Goal: Information Seeking & Learning: Learn about a topic

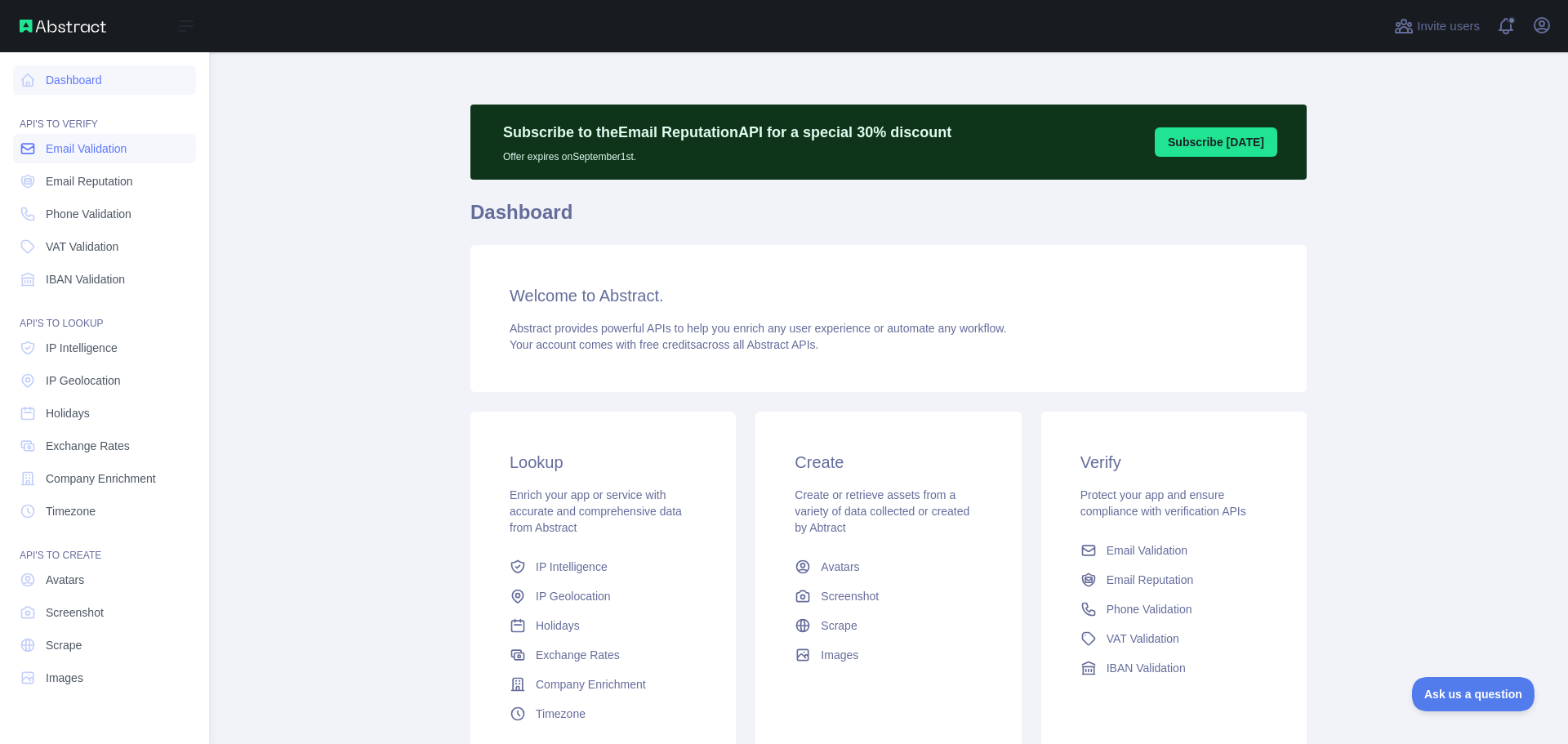
click at [62, 148] on span "Email Validation" at bounding box center [85, 148] width 81 height 16
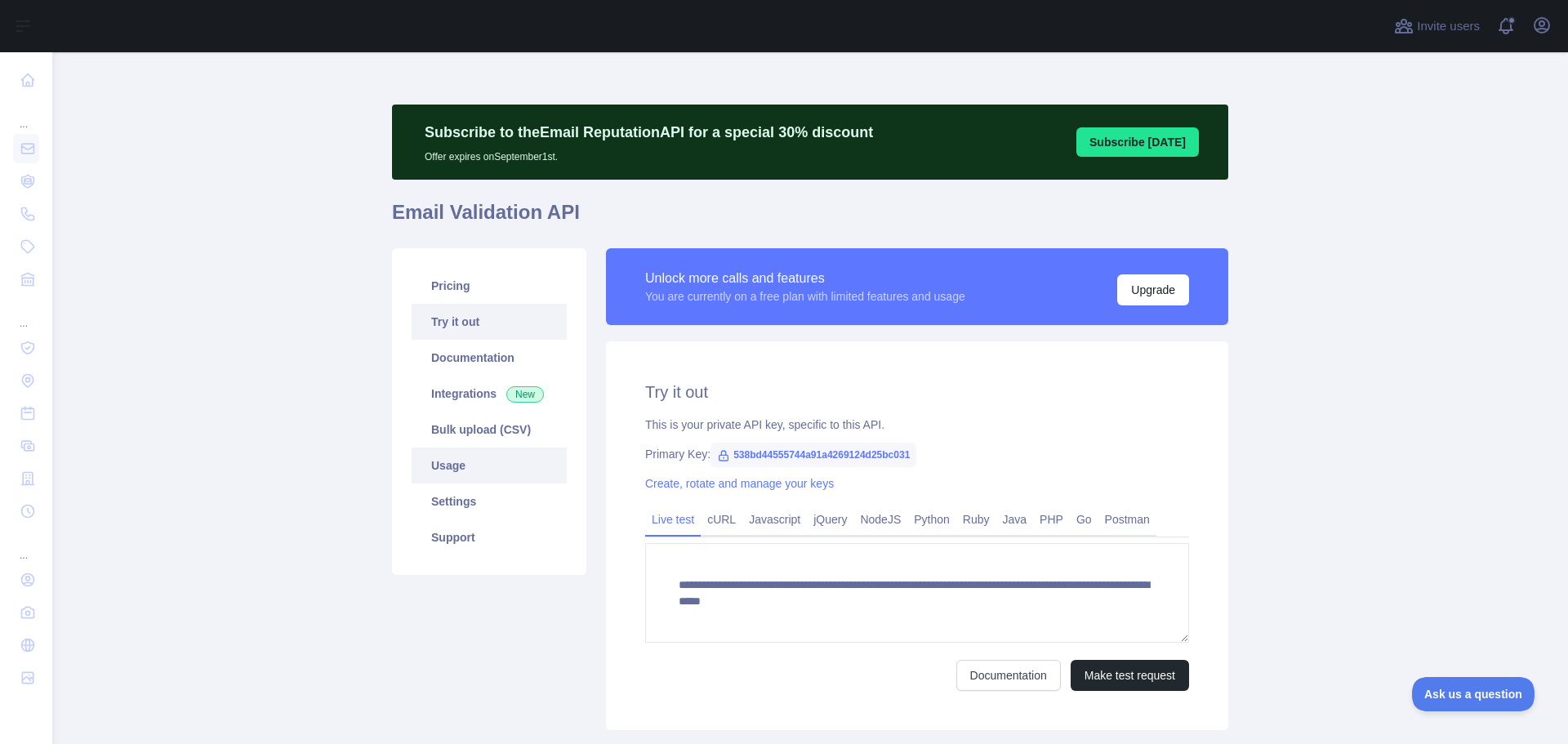
click at [439, 461] on link "Usage" at bounding box center [489, 466] width 156 height 36
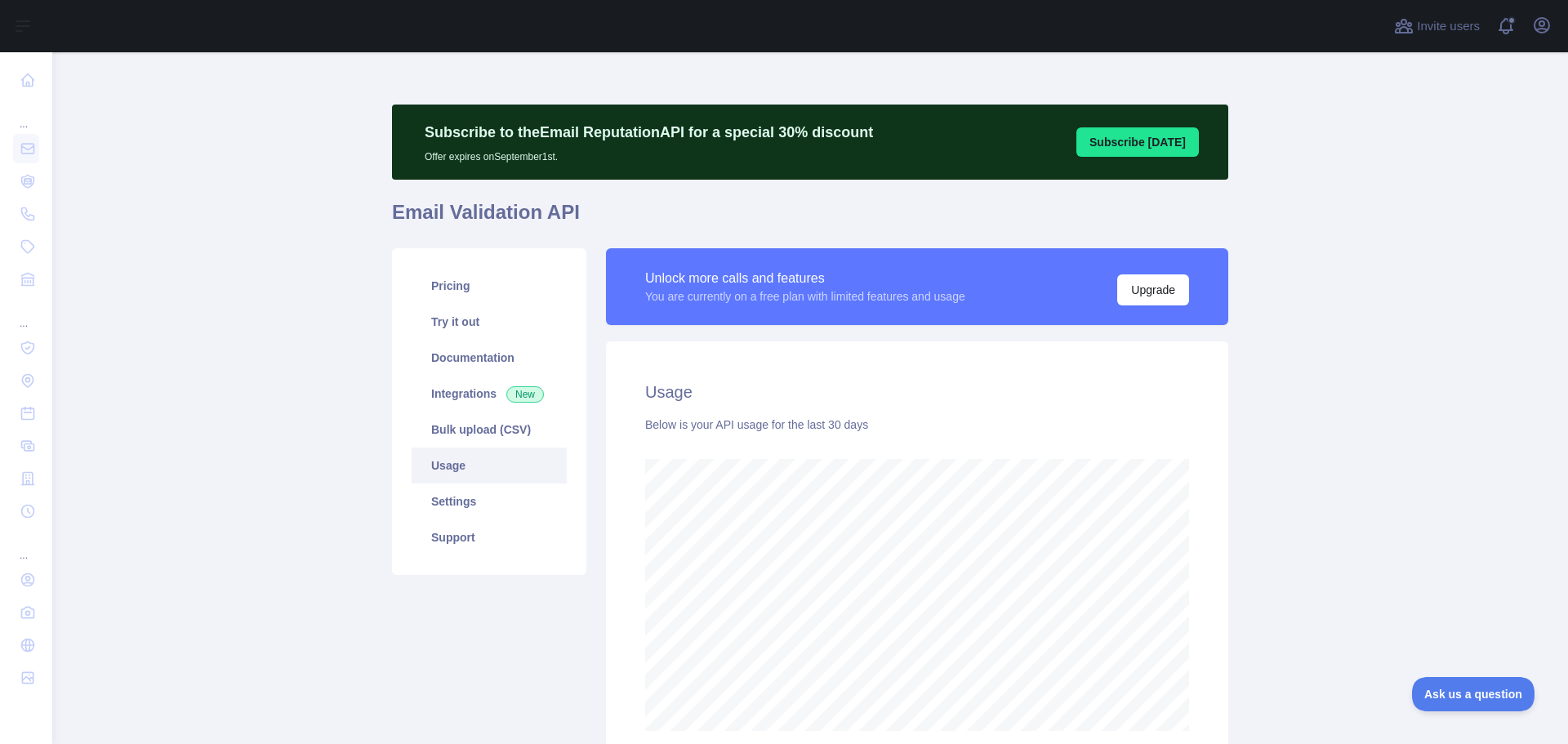
scroll to position [692, 1504]
click at [444, 274] on link "Pricing" at bounding box center [489, 286] width 156 height 36
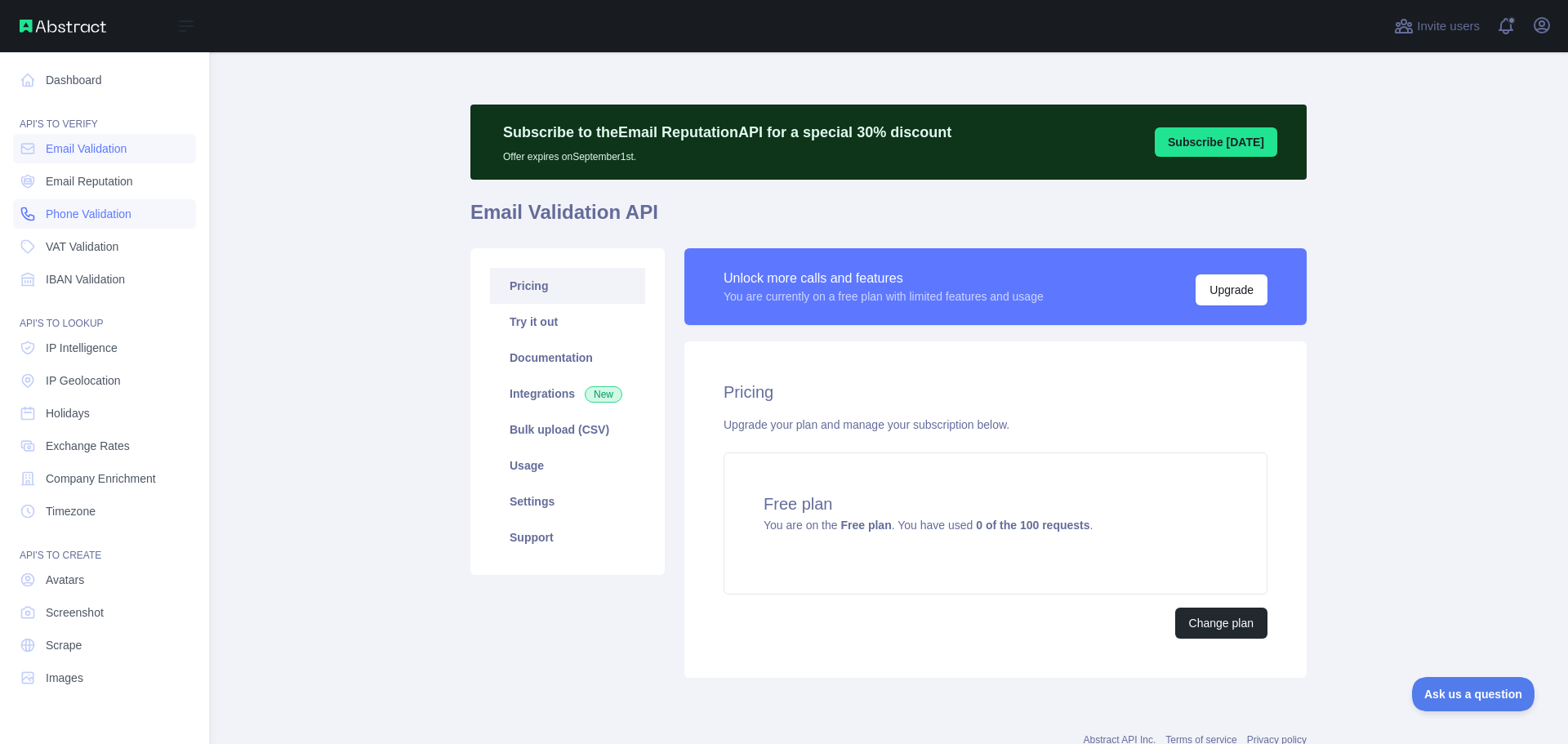
click at [79, 215] on span "Phone Validation" at bounding box center [88, 214] width 85 height 16
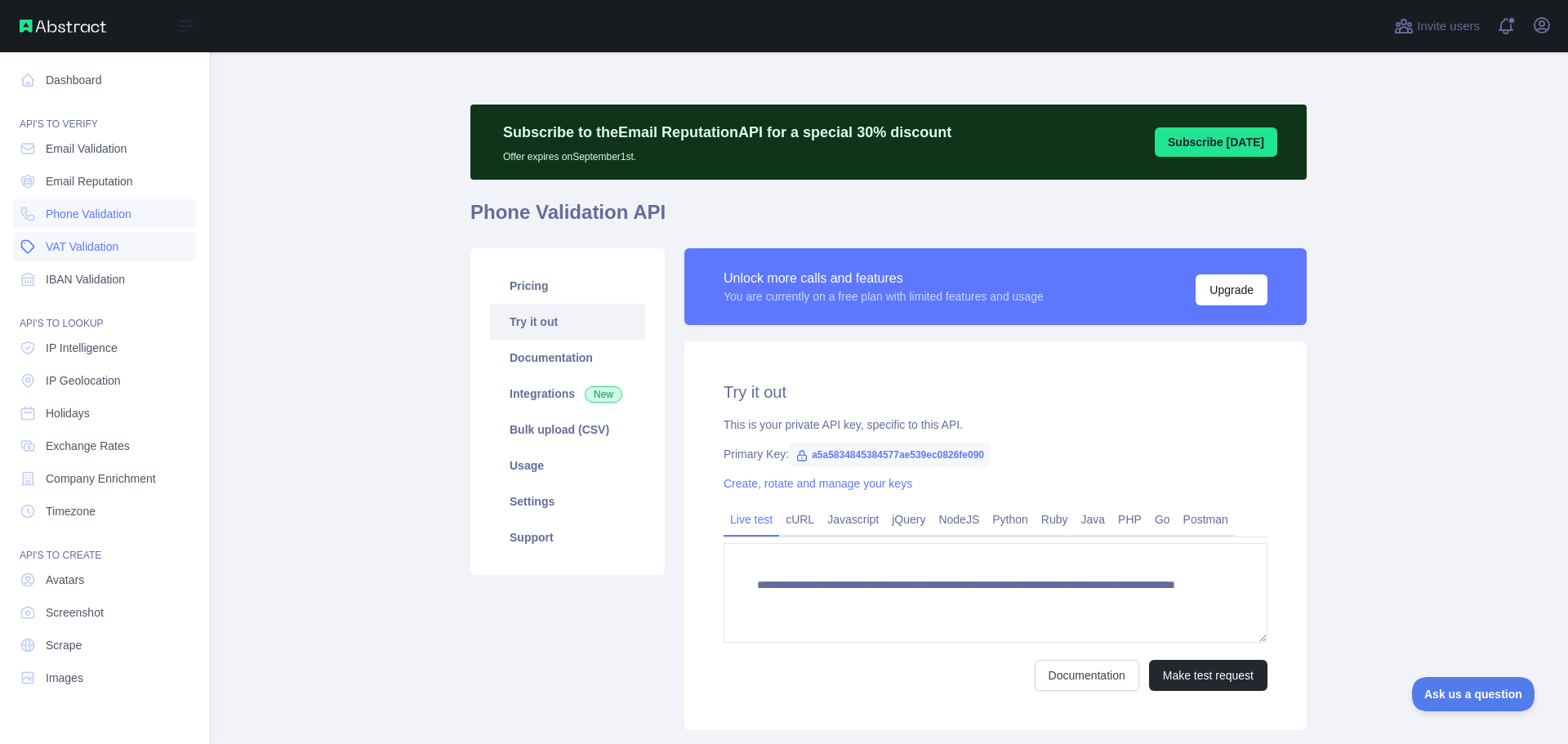
click at [73, 250] on span "VAT Validation" at bounding box center [81, 246] width 73 height 16
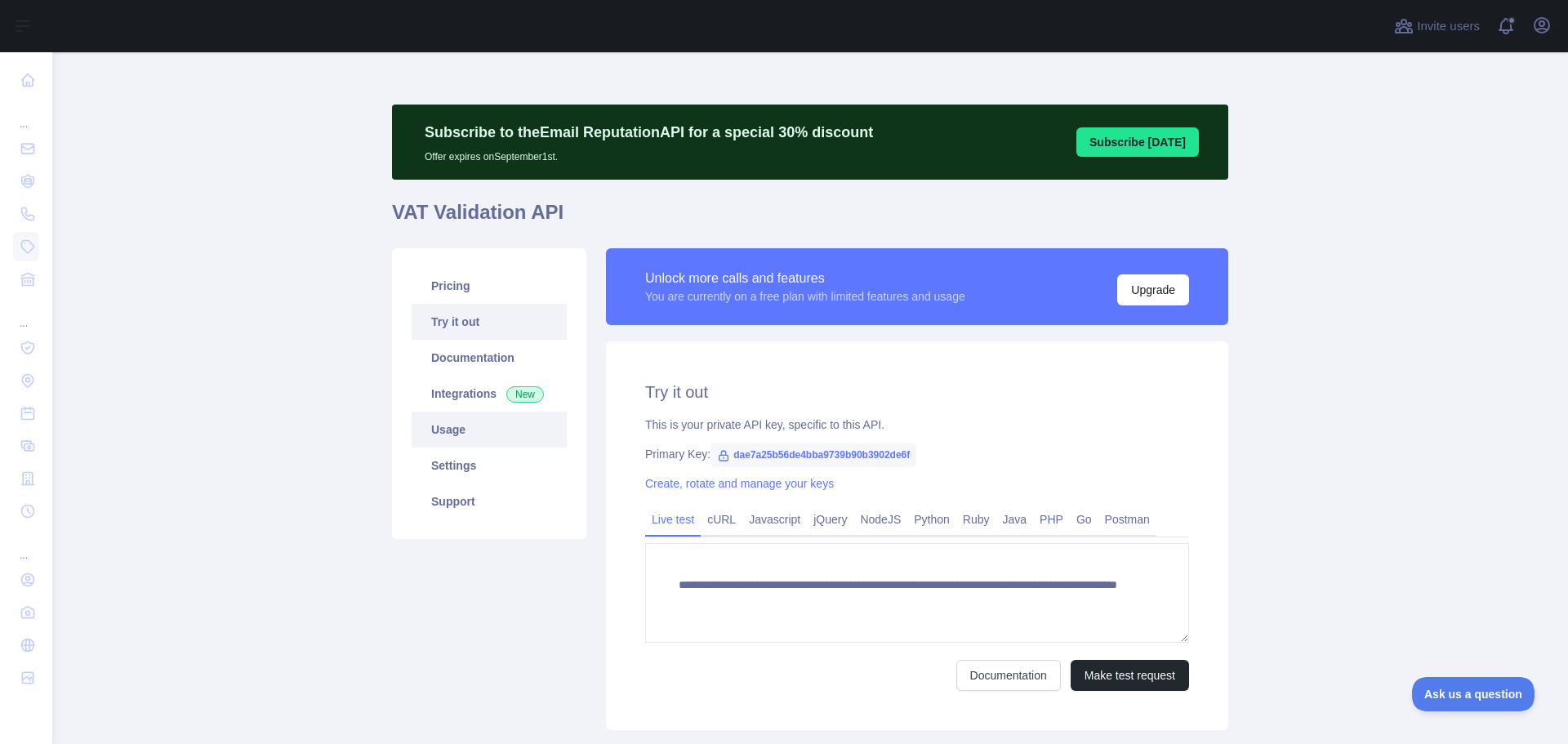
click at [438, 428] on link "Usage" at bounding box center [489, 429] width 156 height 36
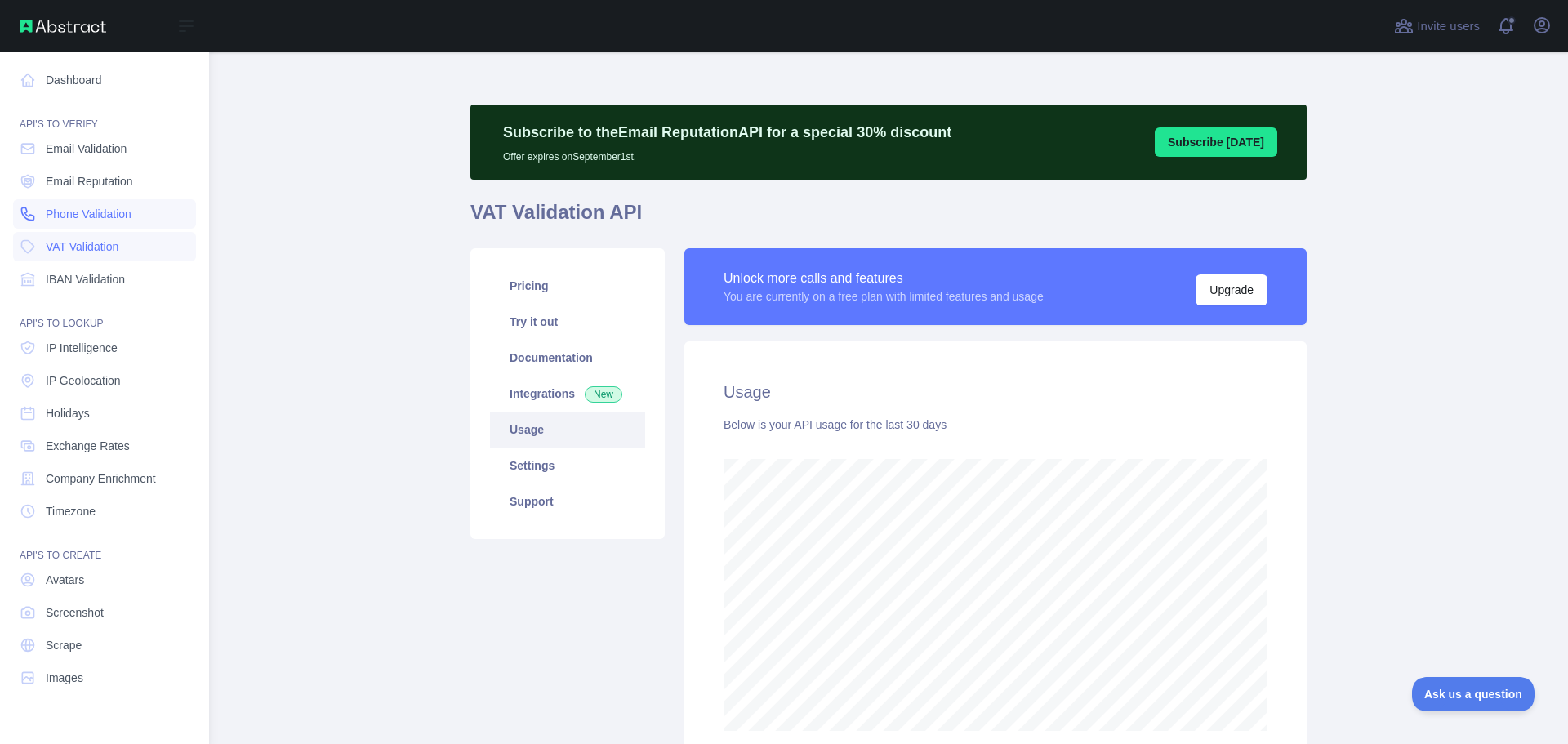
scroll to position [816259, 815402]
click at [98, 275] on span "IBAN Validation" at bounding box center [85, 279] width 80 height 16
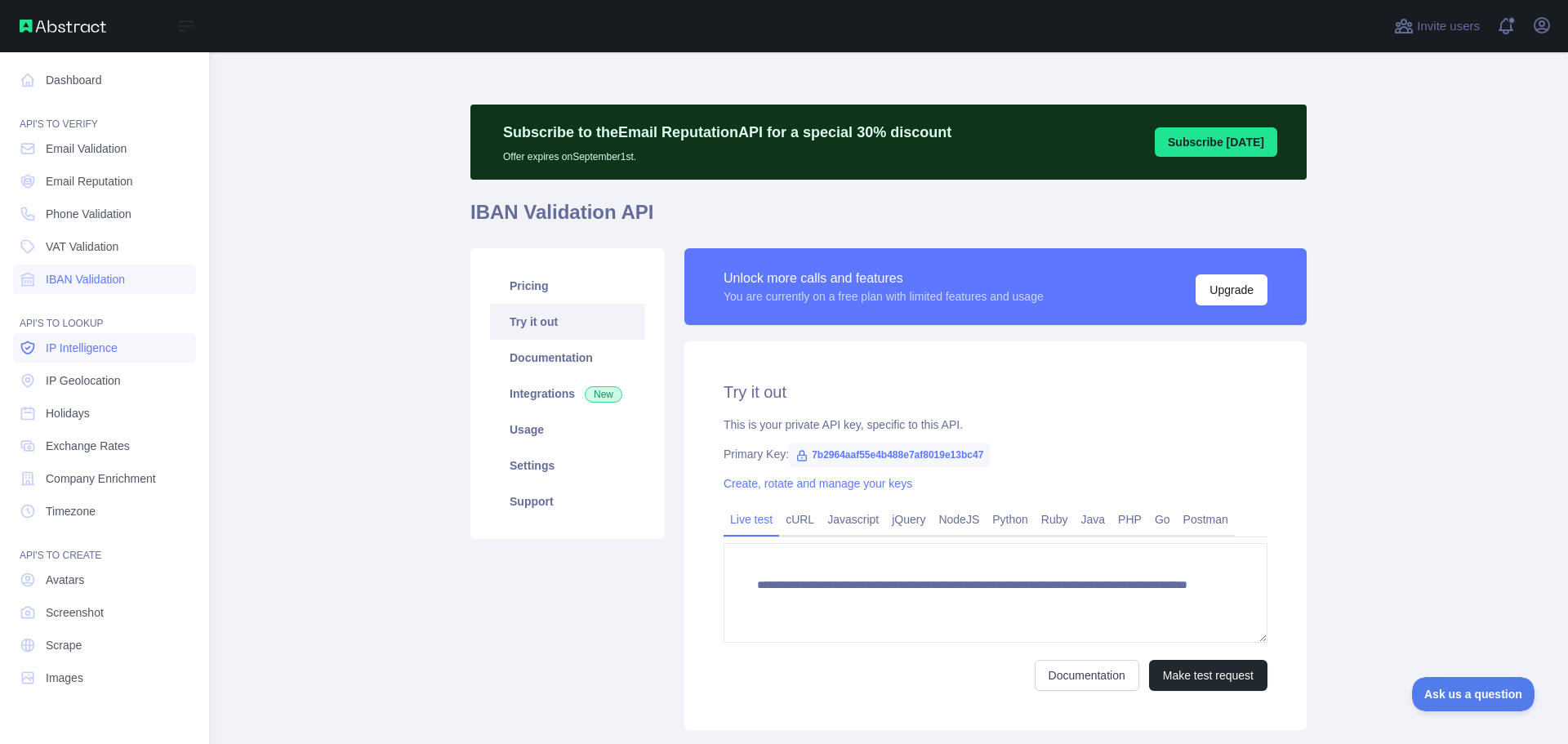
click at [97, 343] on span "IP Intelligence" at bounding box center [81, 347] width 72 height 16
click at [102, 374] on span "IP Geolocation" at bounding box center [83, 381] width 75 height 16
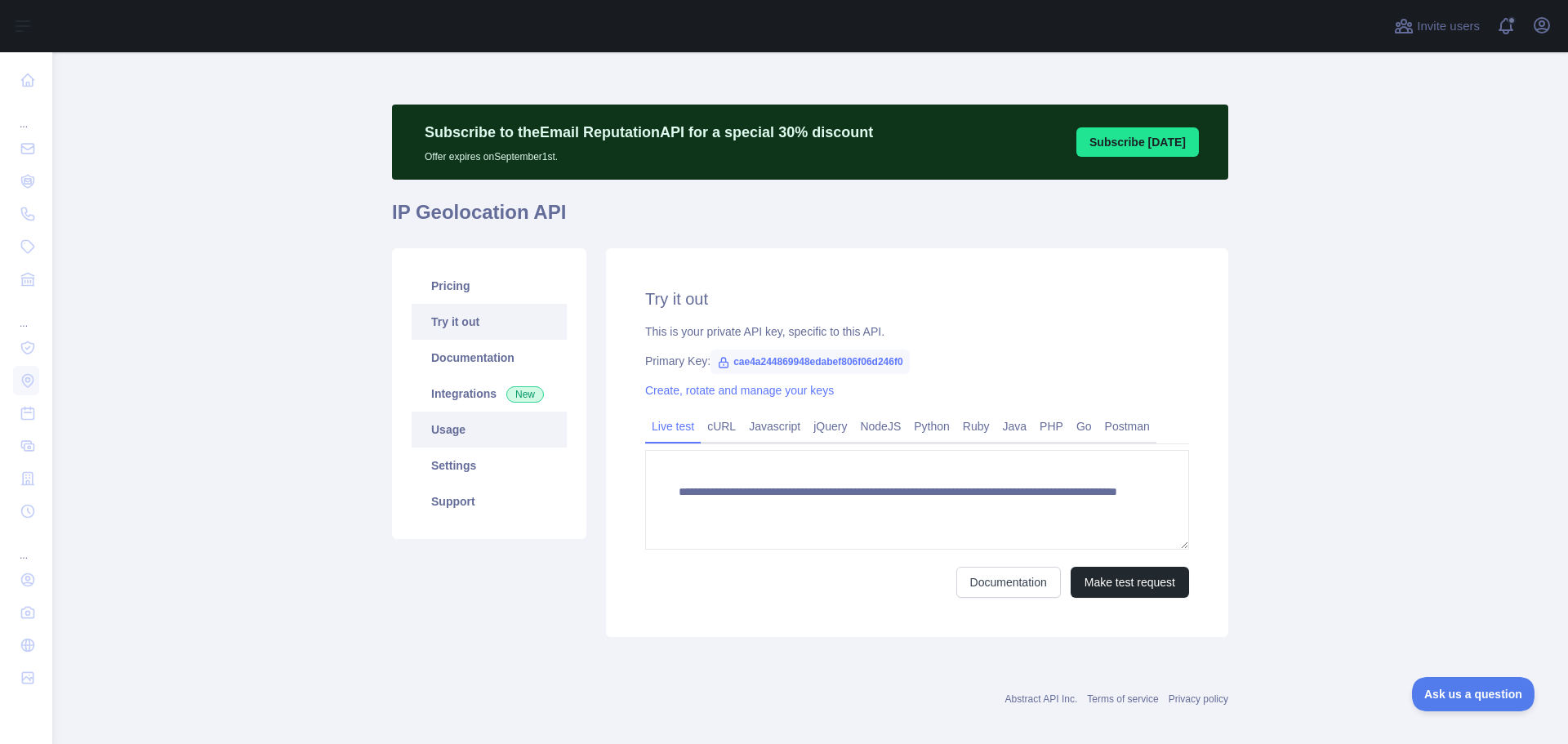
click at [452, 434] on link "Usage" at bounding box center [489, 429] width 156 height 36
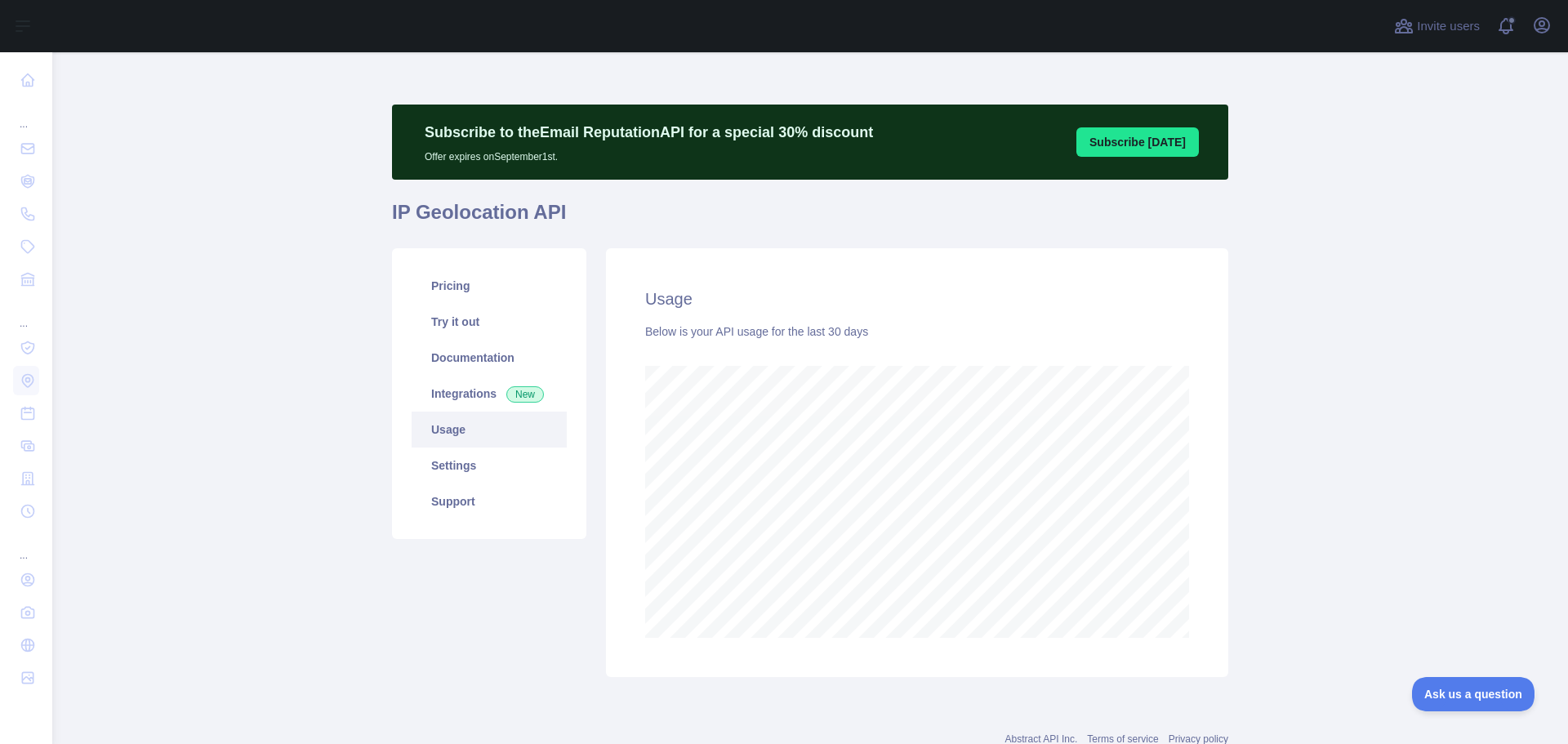
scroll to position [692, 1504]
click at [442, 283] on link "Pricing" at bounding box center [489, 286] width 156 height 36
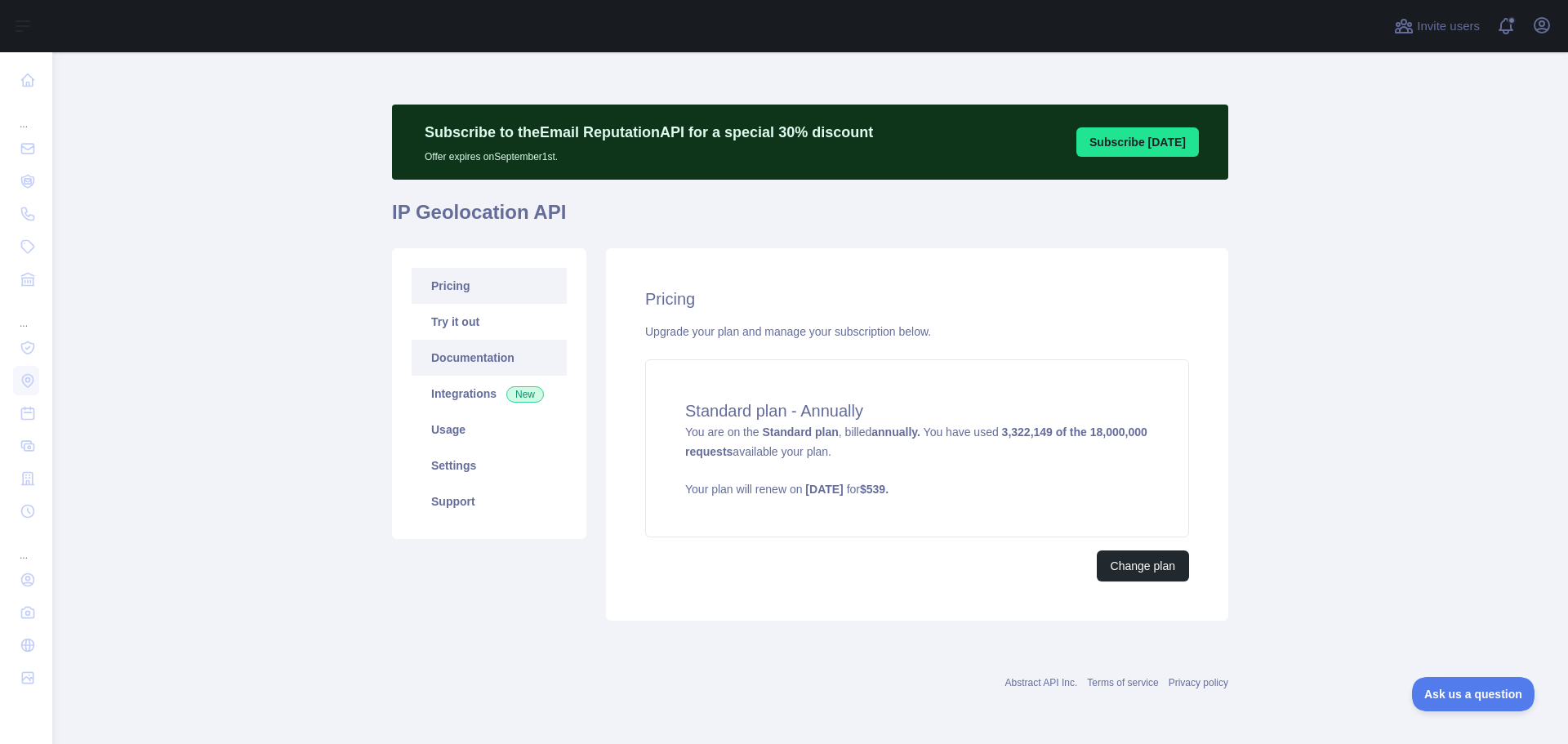
click at [477, 360] on link "Documentation" at bounding box center [489, 357] width 156 height 36
click at [468, 435] on link "Usage" at bounding box center [489, 429] width 156 height 36
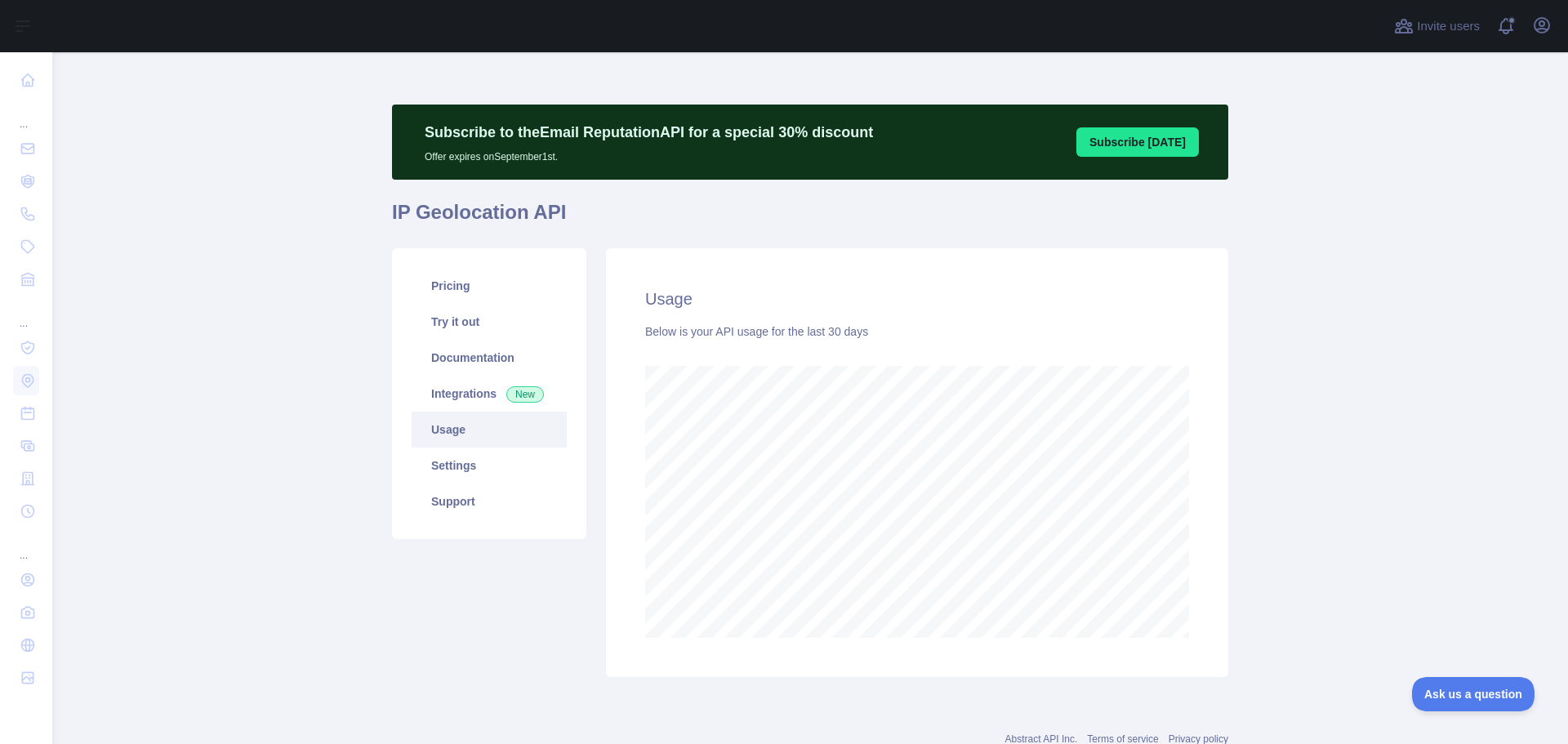
scroll to position [692, 1504]
click at [471, 476] on link "Settings" at bounding box center [489, 466] width 156 height 36
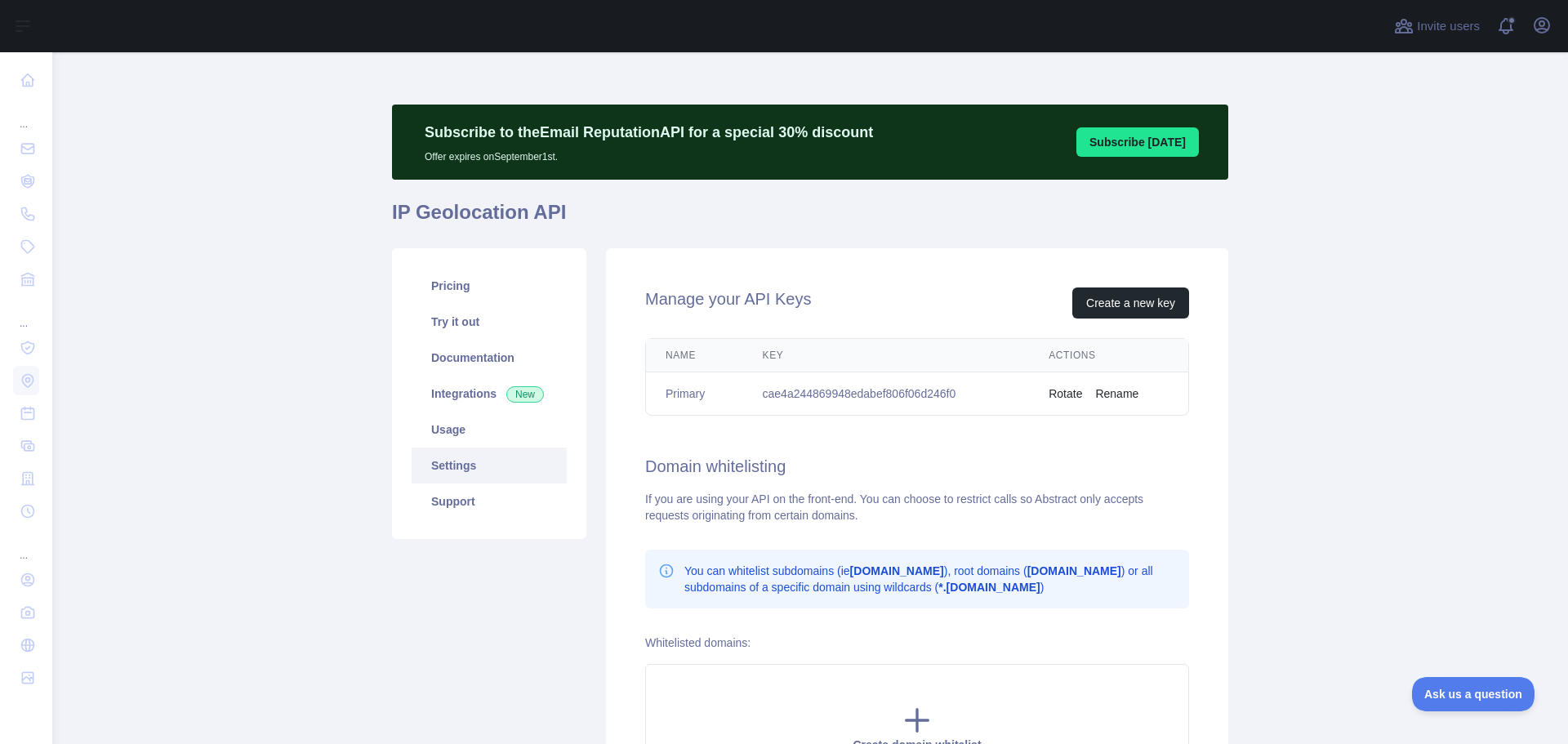
scroll to position [82, 0]
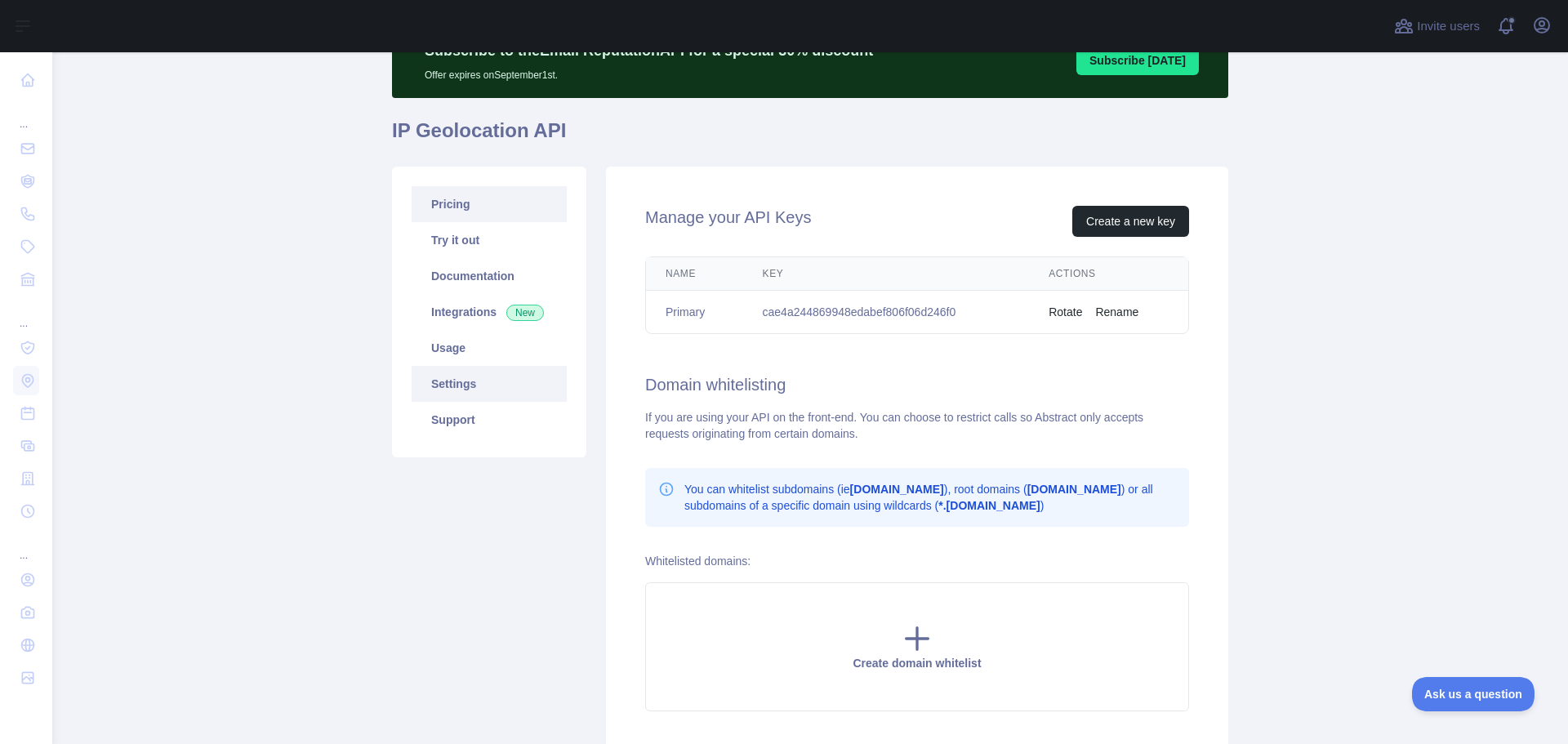
click at [431, 210] on link "Pricing" at bounding box center [489, 204] width 156 height 36
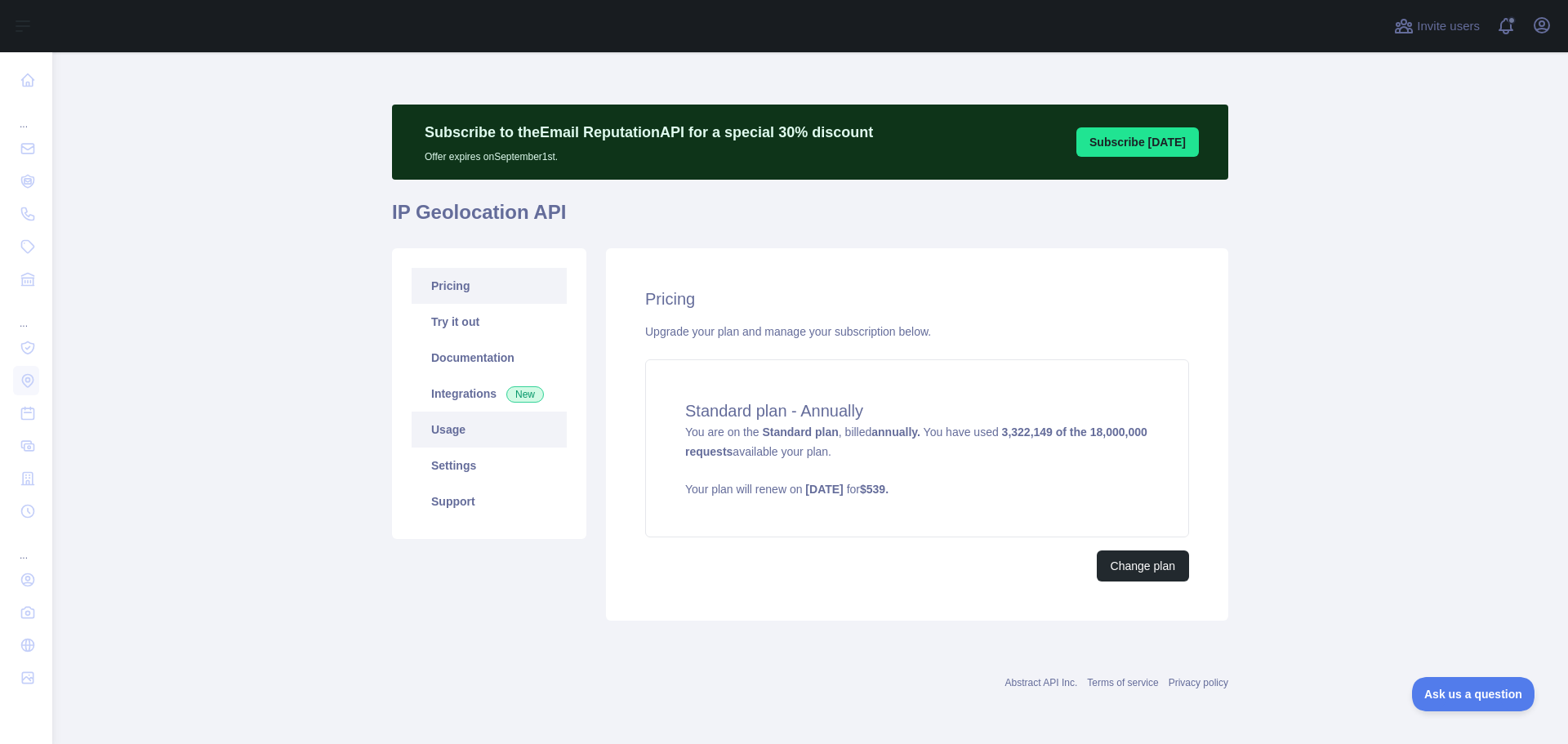
click at [443, 434] on link "Usage" at bounding box center [489, 429] width 156 height 36
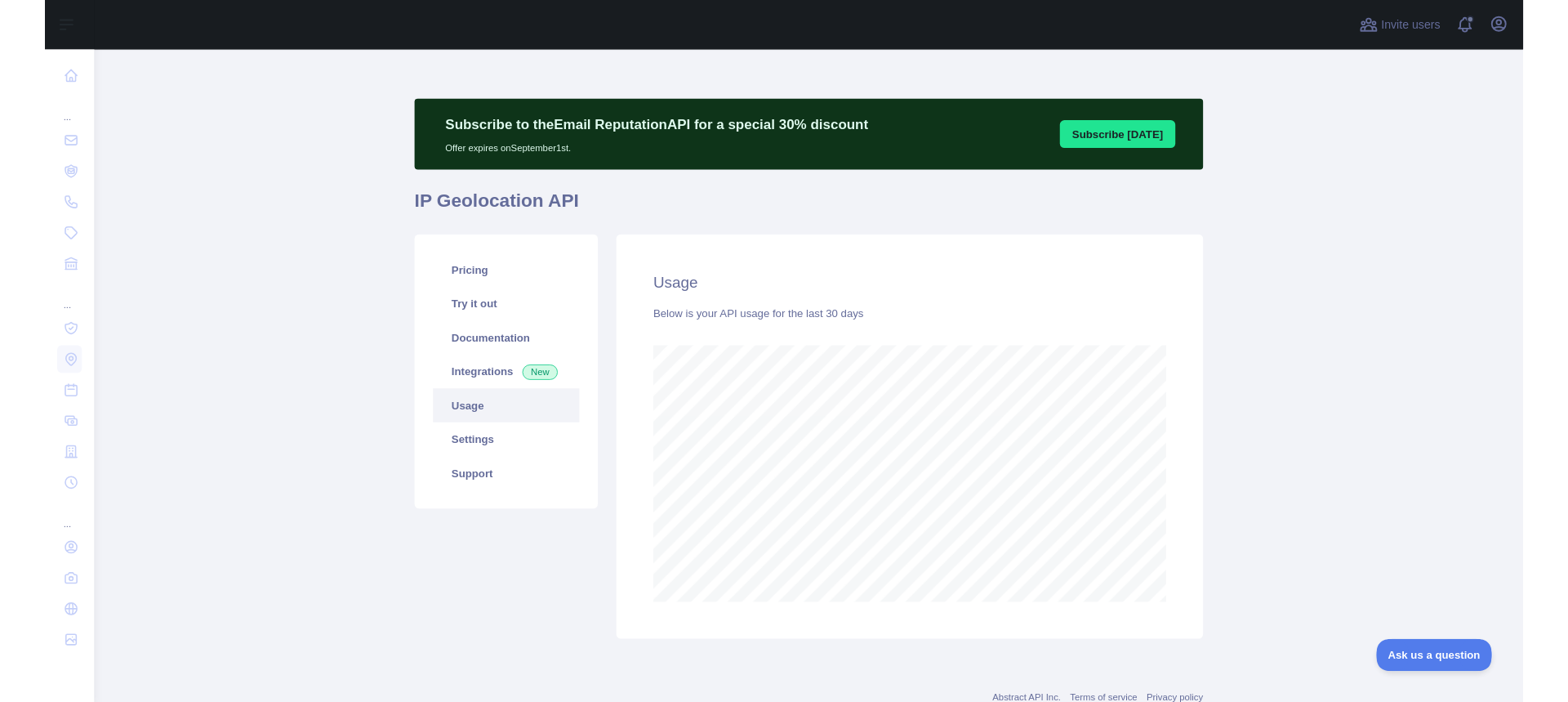
scroll to position [692, 1504]
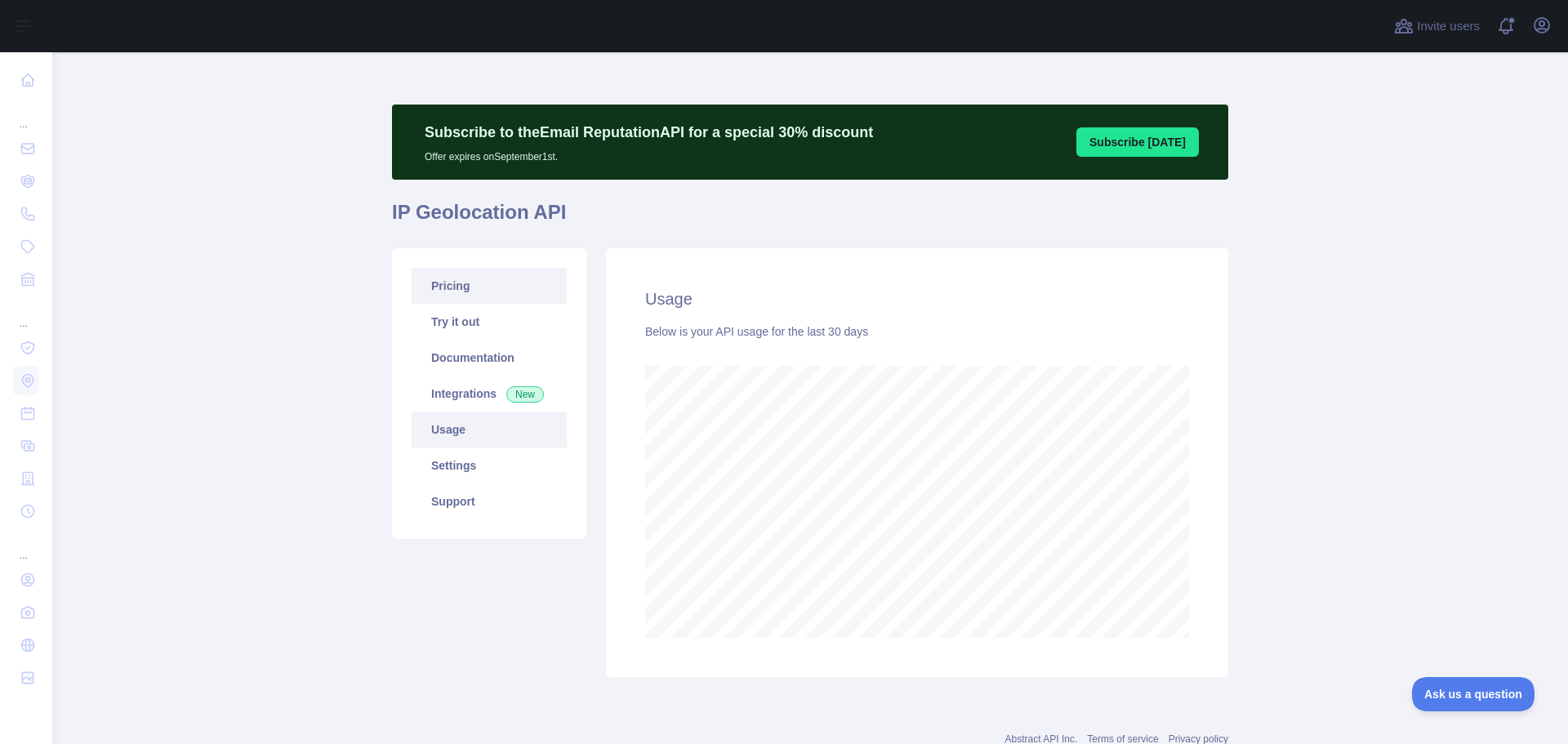
click at [481, 281] on link "Pricing" at bounding box center [489, 286] width 156 height 36
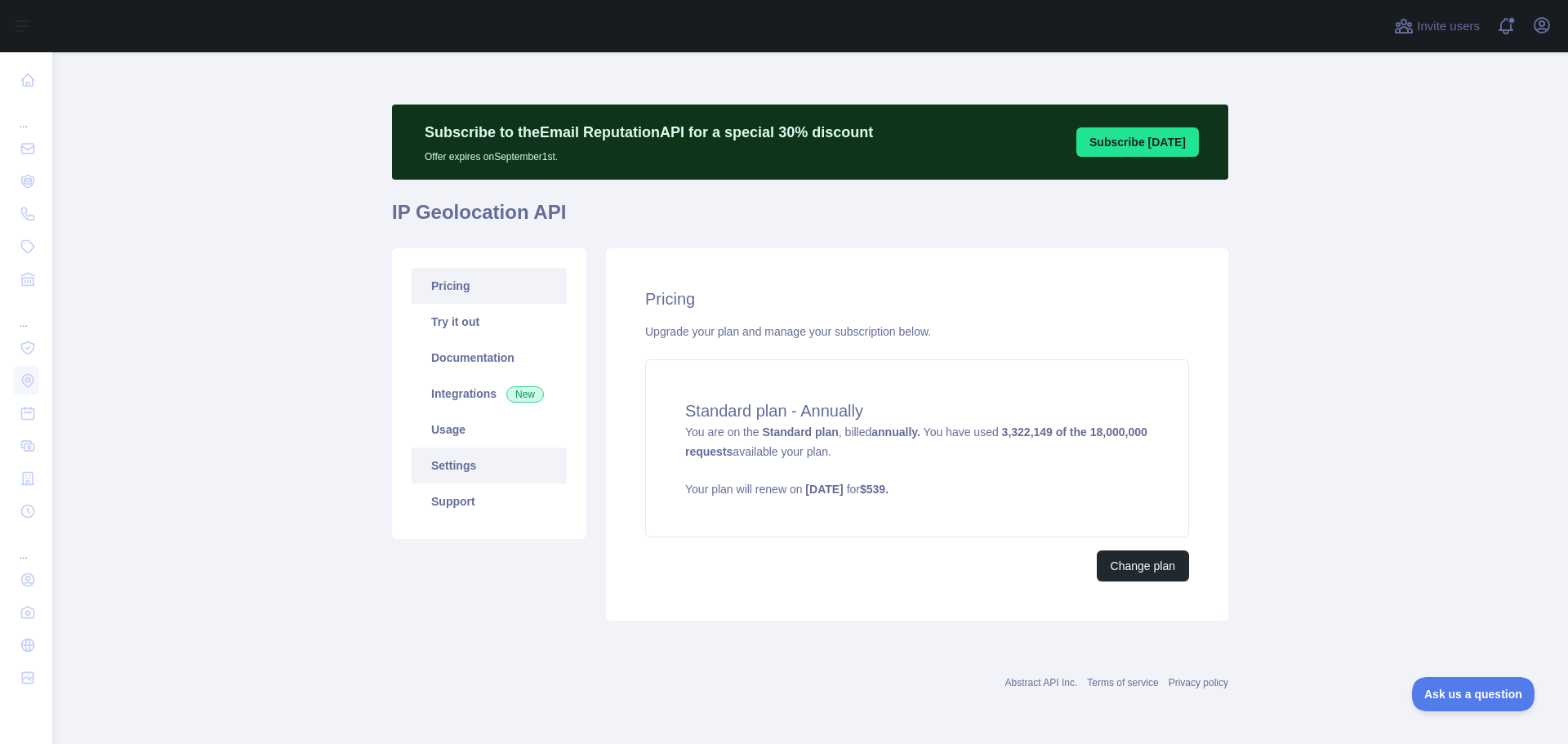
click at [463, 455] on link "Settings" at bounding box center [489, 466] width 156 height 36
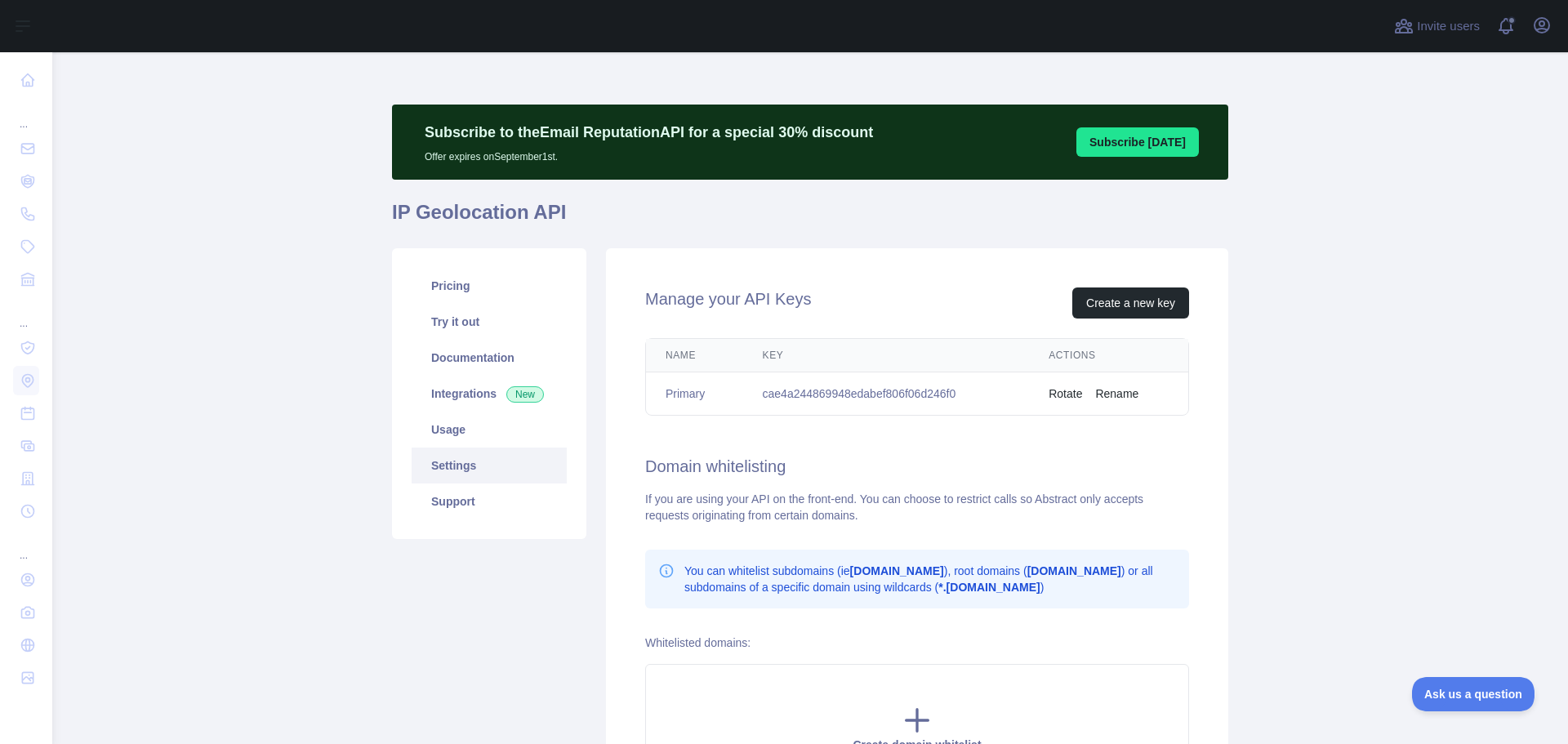
click at [233, 374] on main "Subscribe to the Email Reputation API for a special 30 % discount Offer expires…" at bounding box center [810, 398] width 1516 height 692
click at [422, 223] on h1 "IP Geolocation API" at bounding box center [811, 219] width 836 height 39
click at [395, 217] on h1 "IP Geolocation API" at bounding box center [811, 219] width 836 height 39
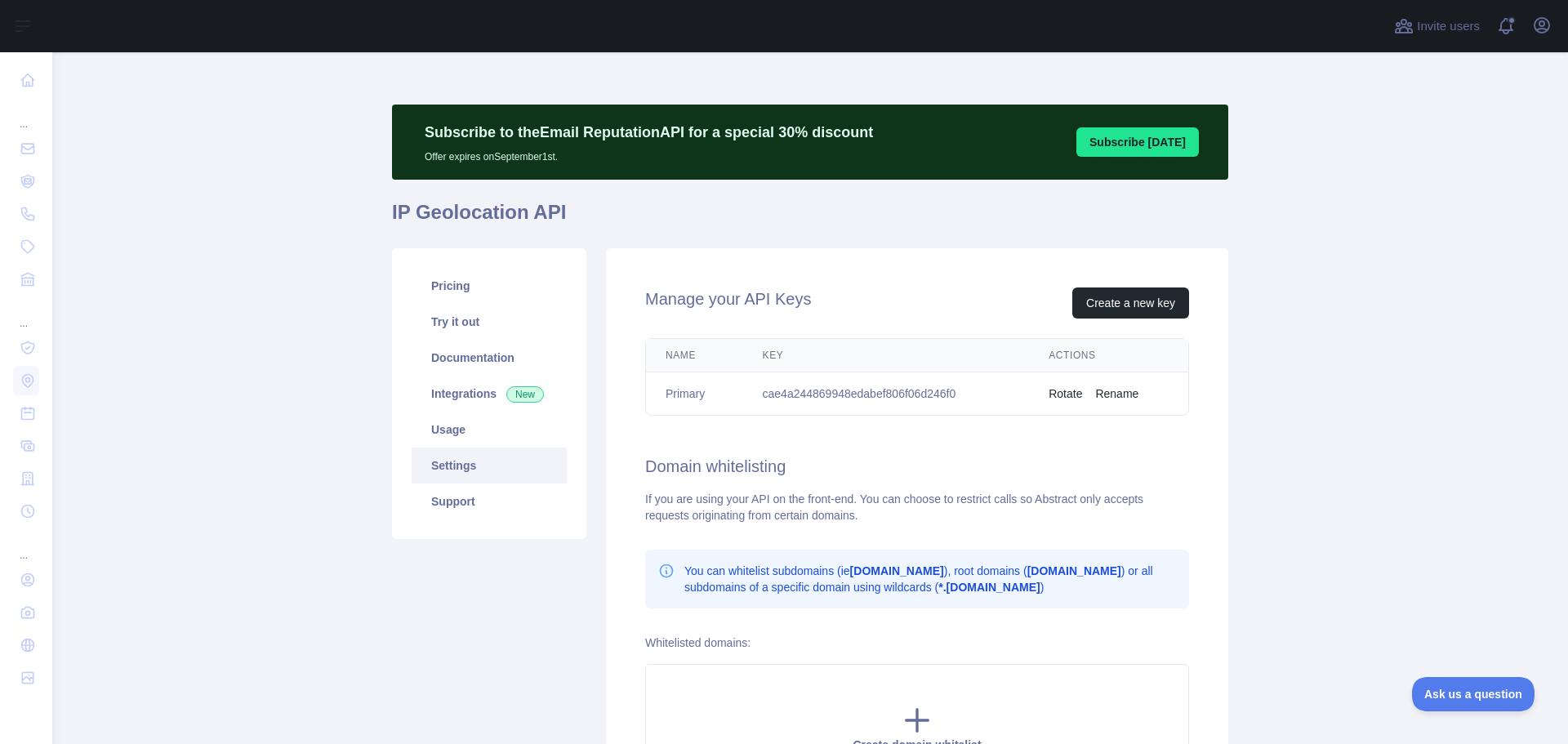
click at [451, 220] on h1 "IP Geolocation API" at bounding box center [811, 219] width 836 height 39
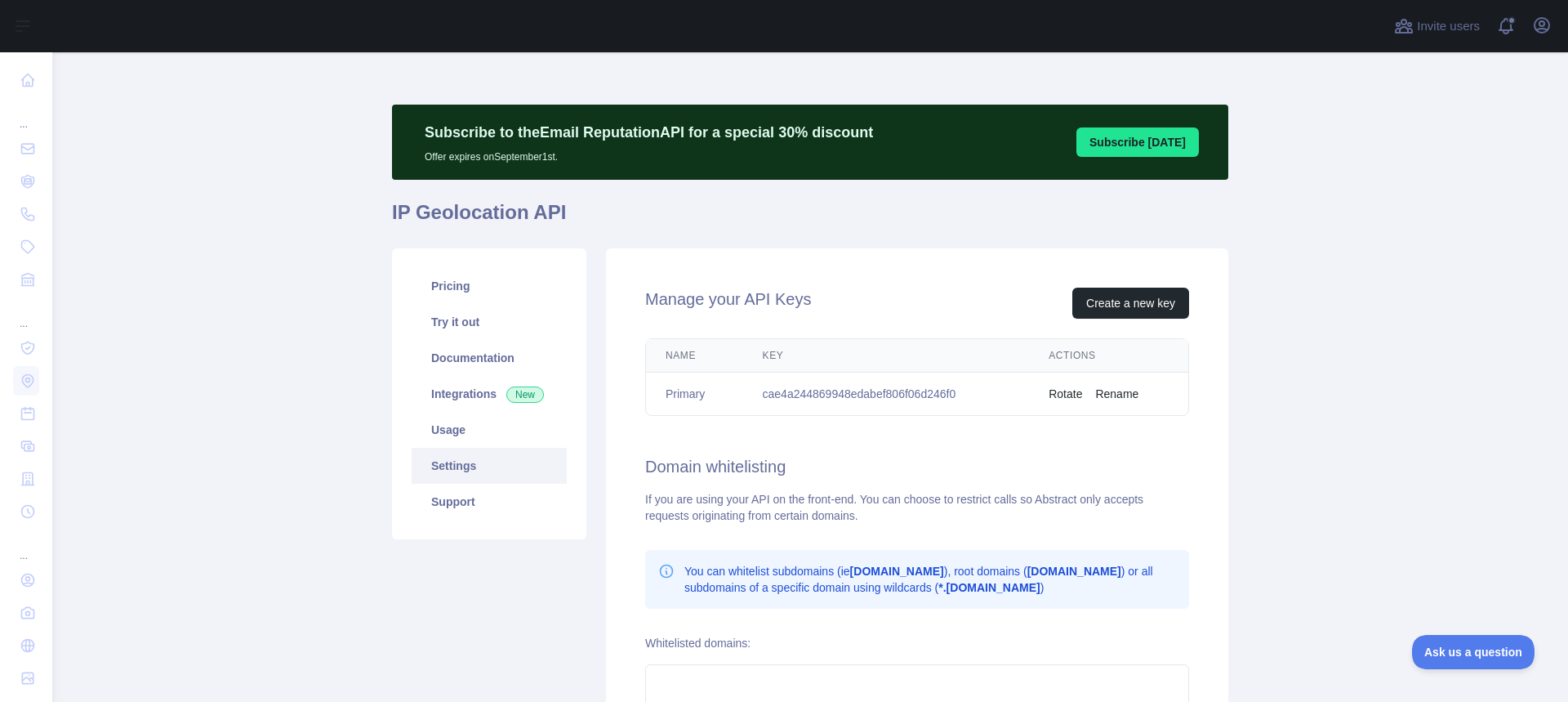
click at [235, 249] on main "Subscribe to the Email Reputation API for a special 30 % discount Offer expires…" at bounding box center [810, 376] width 1516 height 649
click at [452, 420] on link "Usage" at bounding box center [489, 429] width 156 height 36
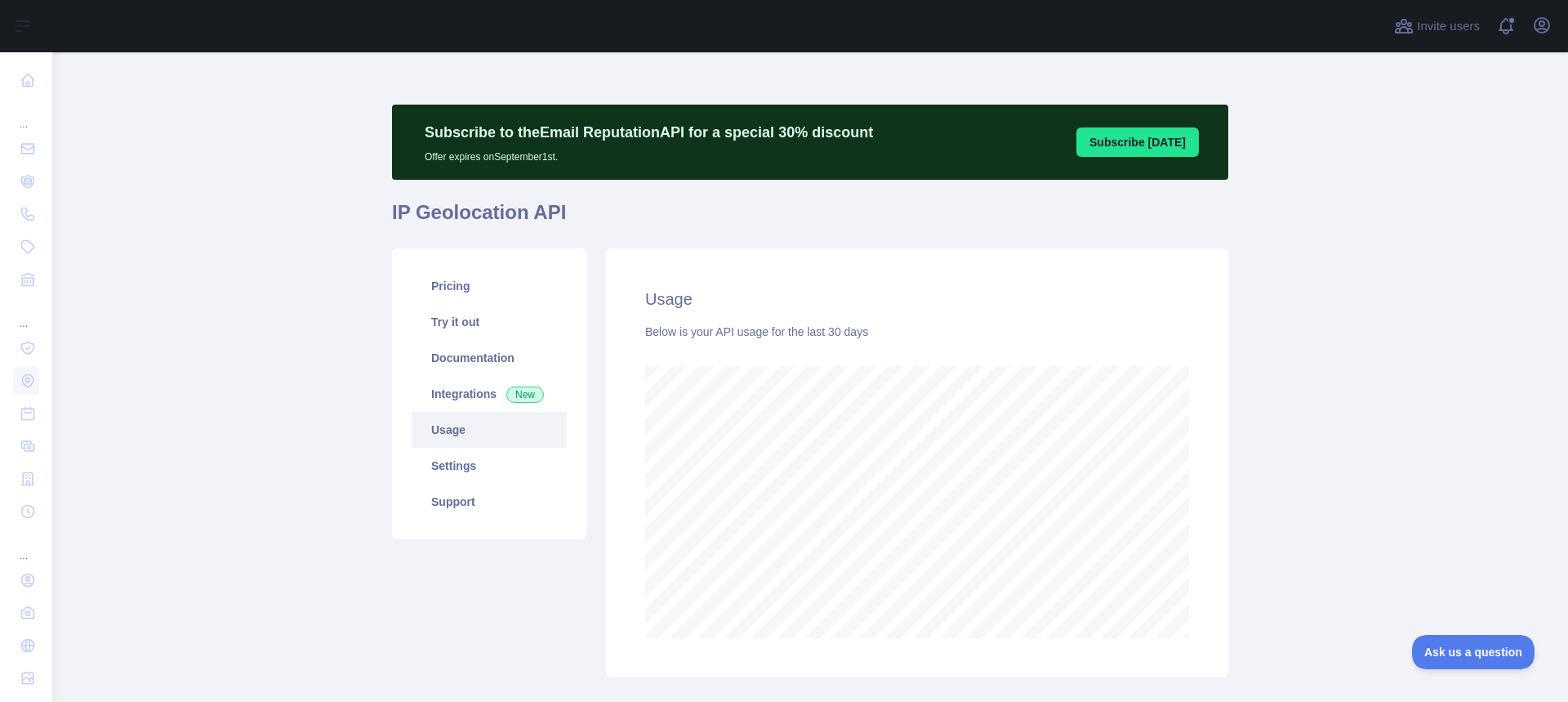
scroll to position [649, 1504]
click at [1253, 380] on main "Subscribe to the Email Reputation API for a special 30 % discount Offer expires…" at bounding box center [810, 376] width 1516 height 649
click at [449, 289] on link "Pricing" at bounding box center [489, 286] width 156 height 36
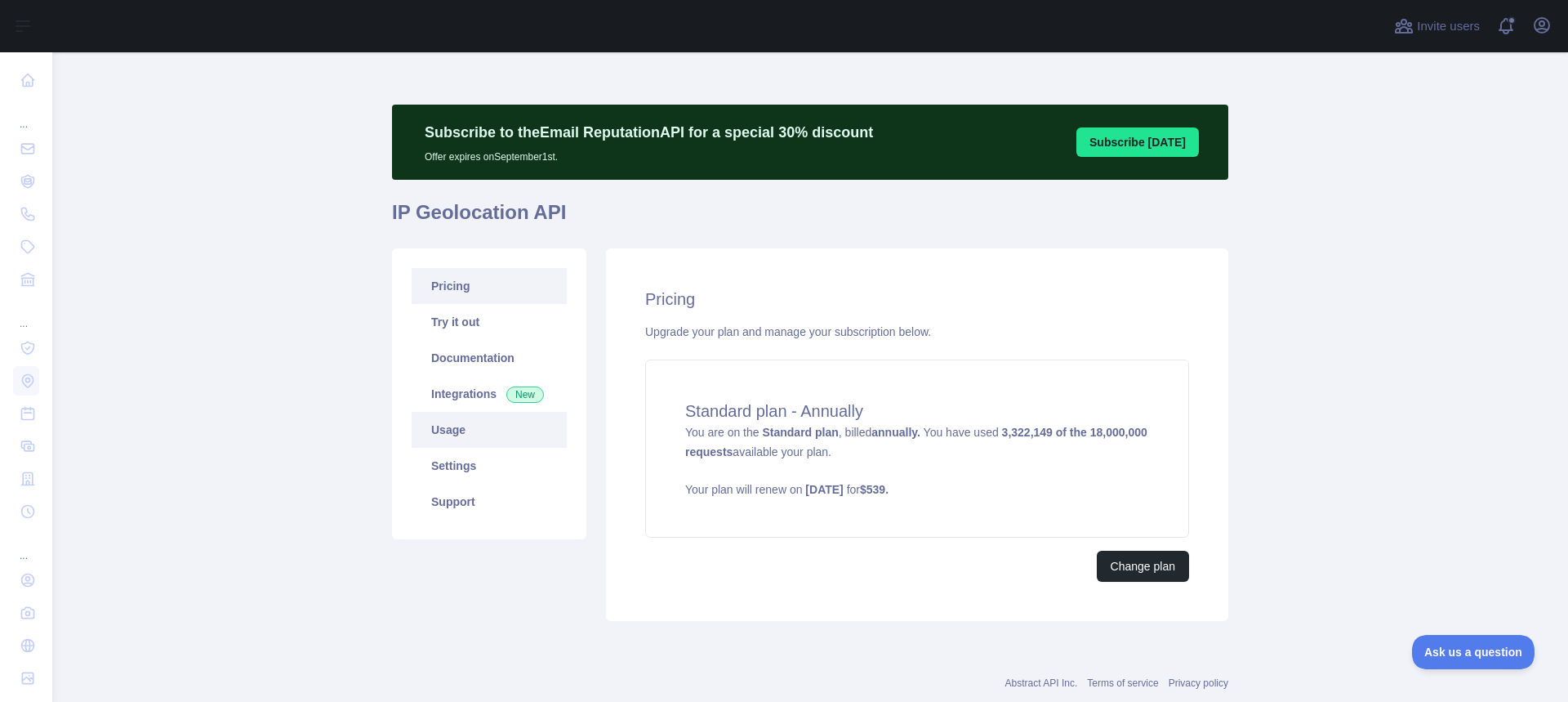
click at [447, 433] on link "Usage" at bounding box center [489, 429] width 156 height 36
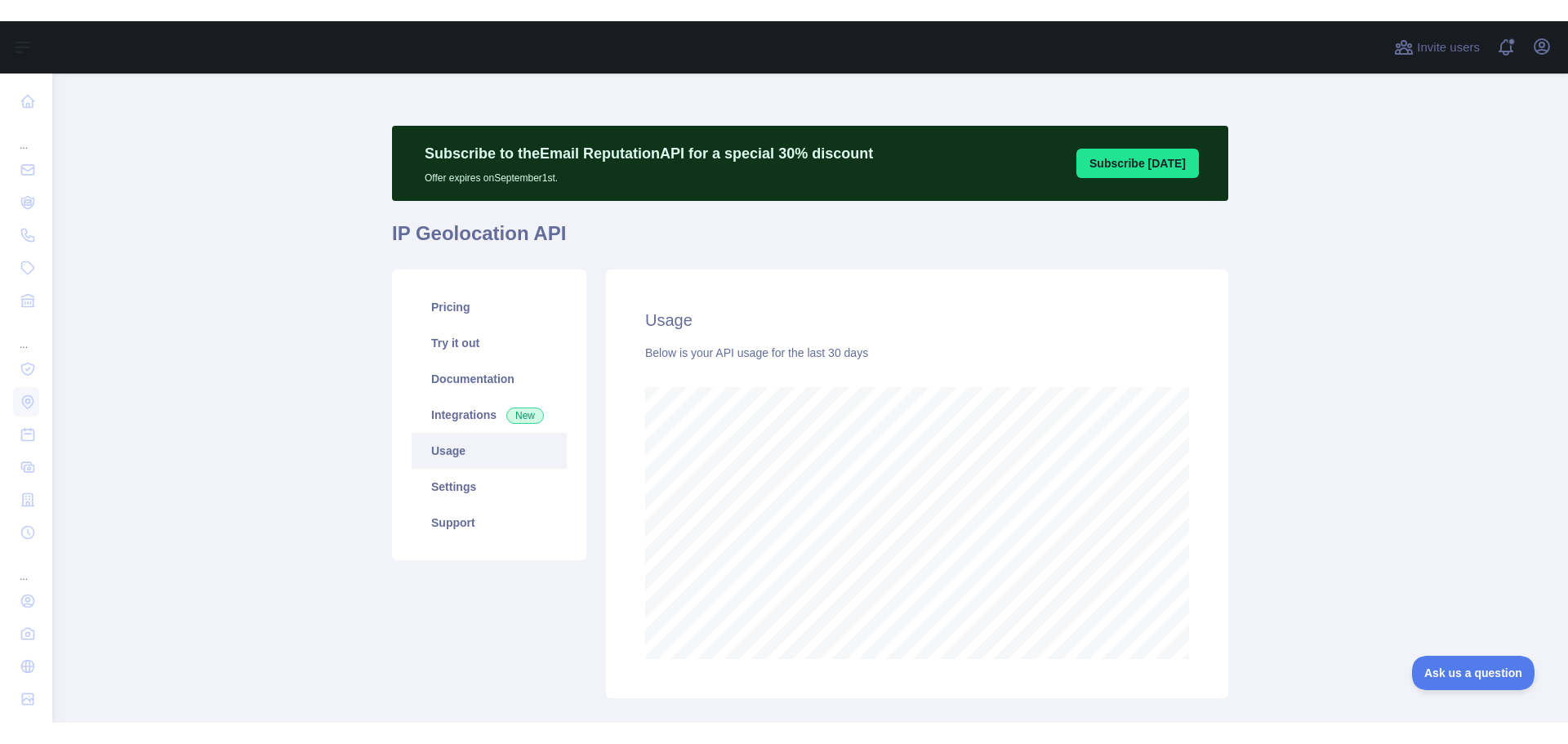
scroll to position [649, 1504]
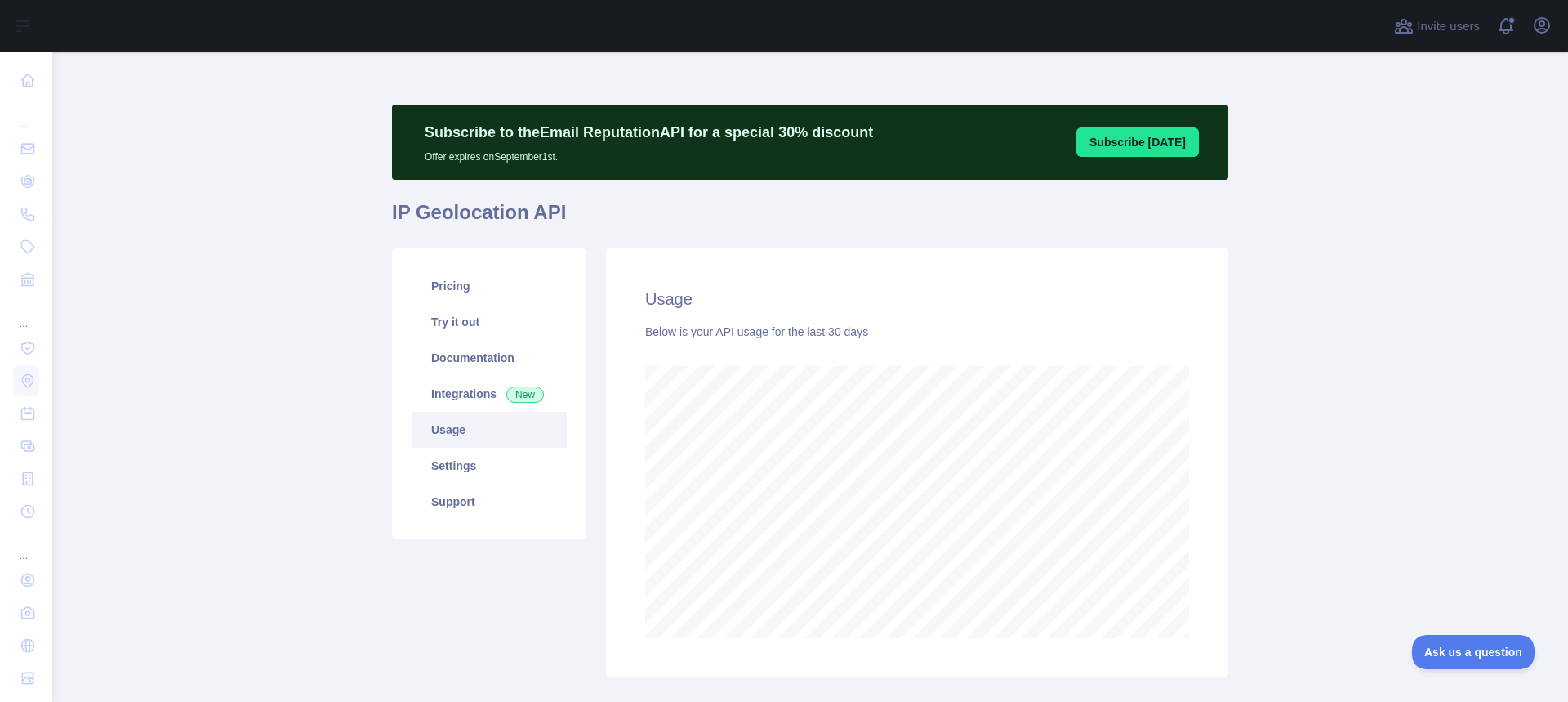
click at [1253, 370] on main "Subscribe to the Email Reputation API for a special 30 % discount Offer expires…" at bounding box center [810, 376] width 1516 height 649
click at [1253, 416] on main "Subscribe to the Email Reputation API for a special 30 % discount Offer expires…" at bounding box center [810, 376] width 1516 height 649
click at [489, 269] on link "Pricing" at bounding box center [489, 286] width 156 height 36
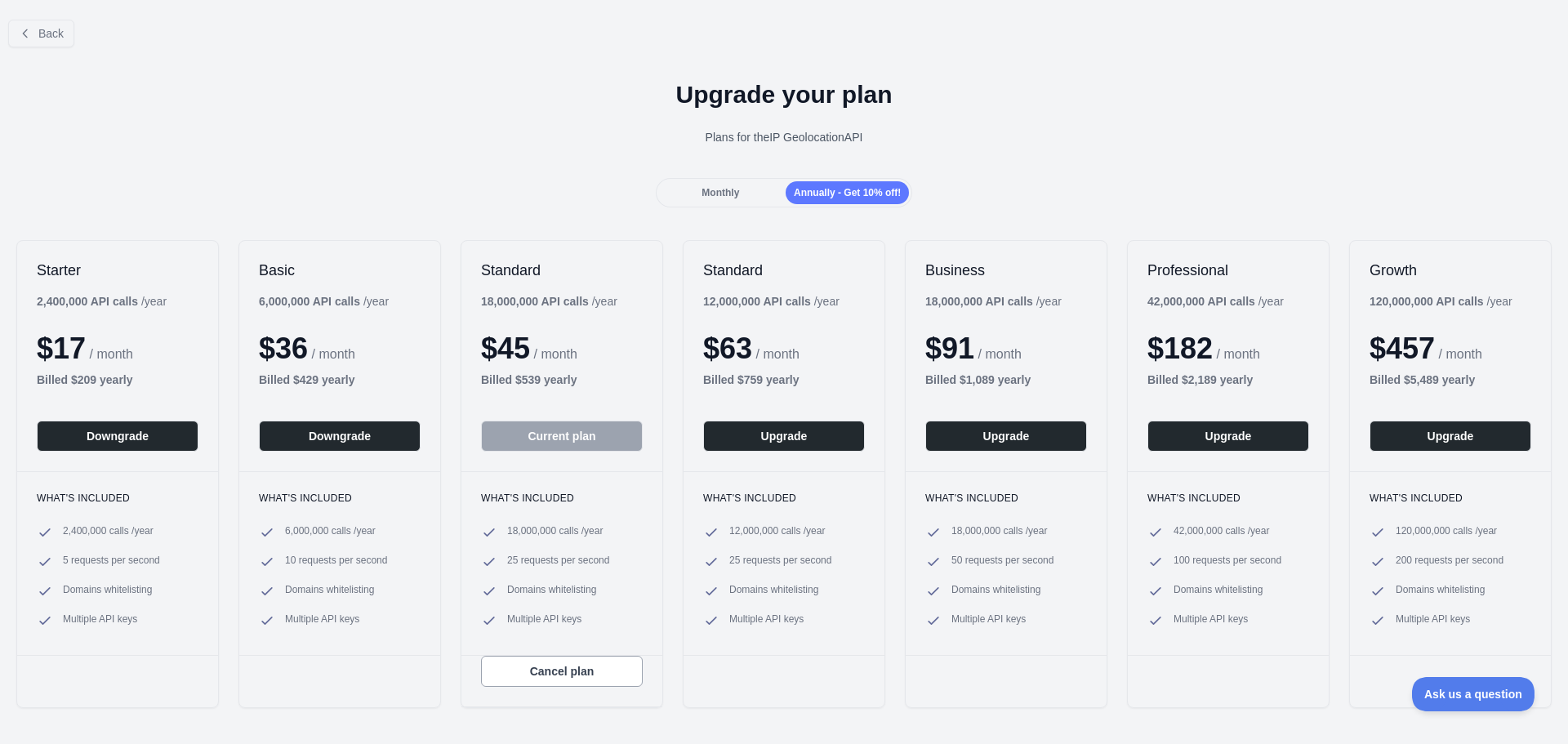
click at [832, 194] on span "Annually - Get 10% off!" at bounding box center [847, 192] width 107 height 11
click at [503, 174] on div "Upgrade your plan Plans for the IP Geolocation API" at bounding box center [784, 120] width 1568 height 118
click at [44, 29] on span "Back" at bounding box center [51, 33] width 26 height 13
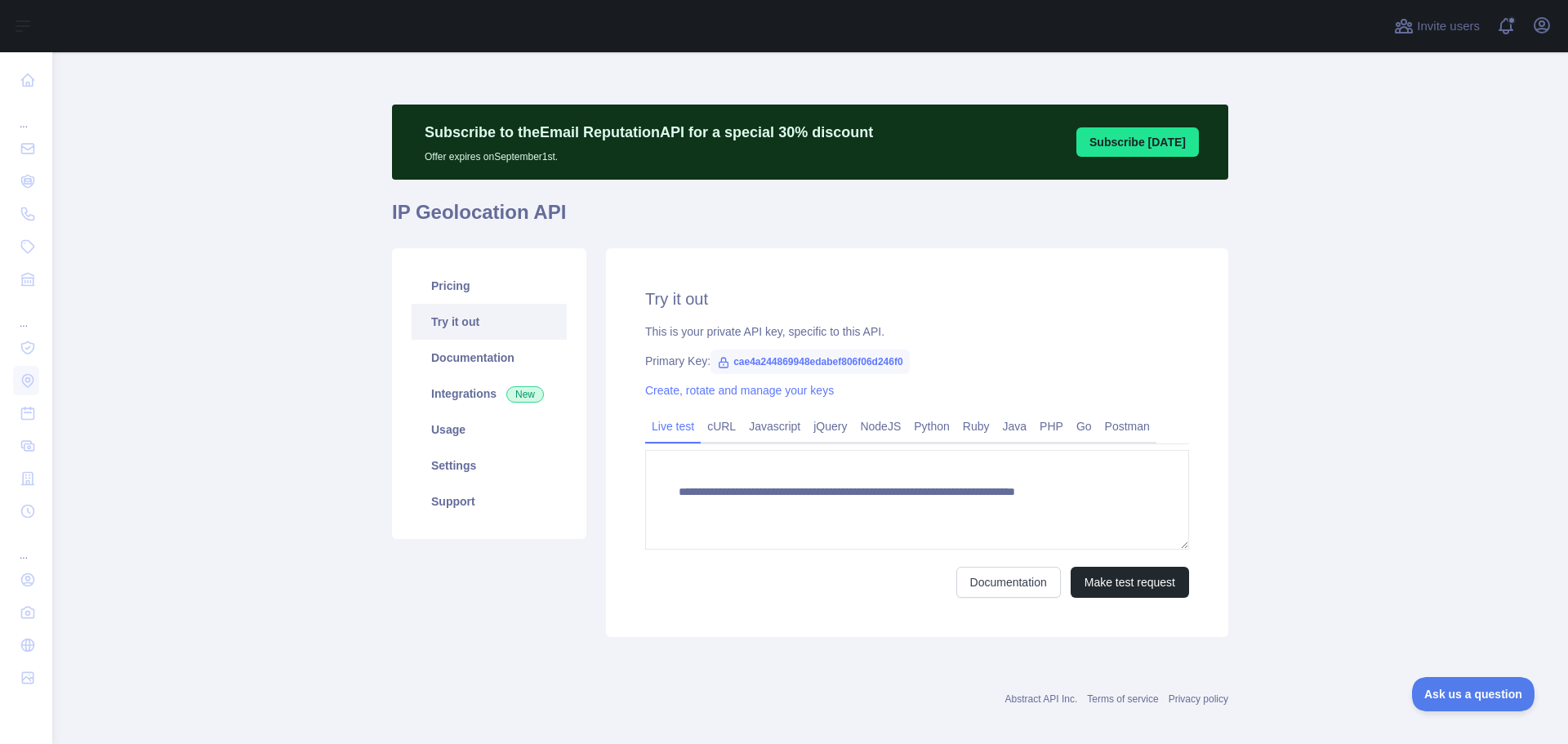
type textarea "**********"
click at [192, 226] on main "**********" at bounding box center [810, 398] width 1516 height 692
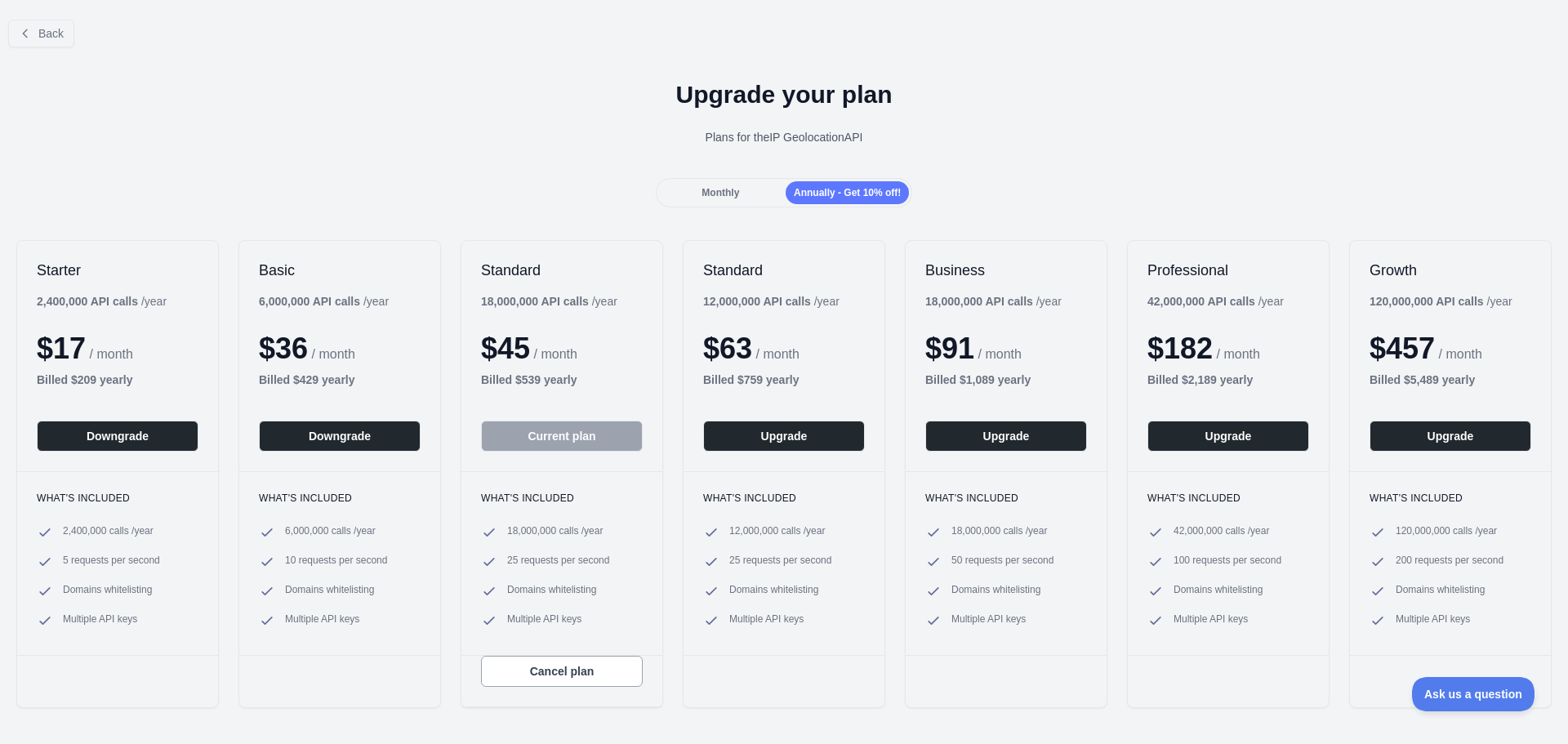
click at [973, 138] on div "Plans for the IP Geolocation API" at bounding box center [784, 137] width 1542 height 16
